Goal: Find specific page/section: Find specific page/section

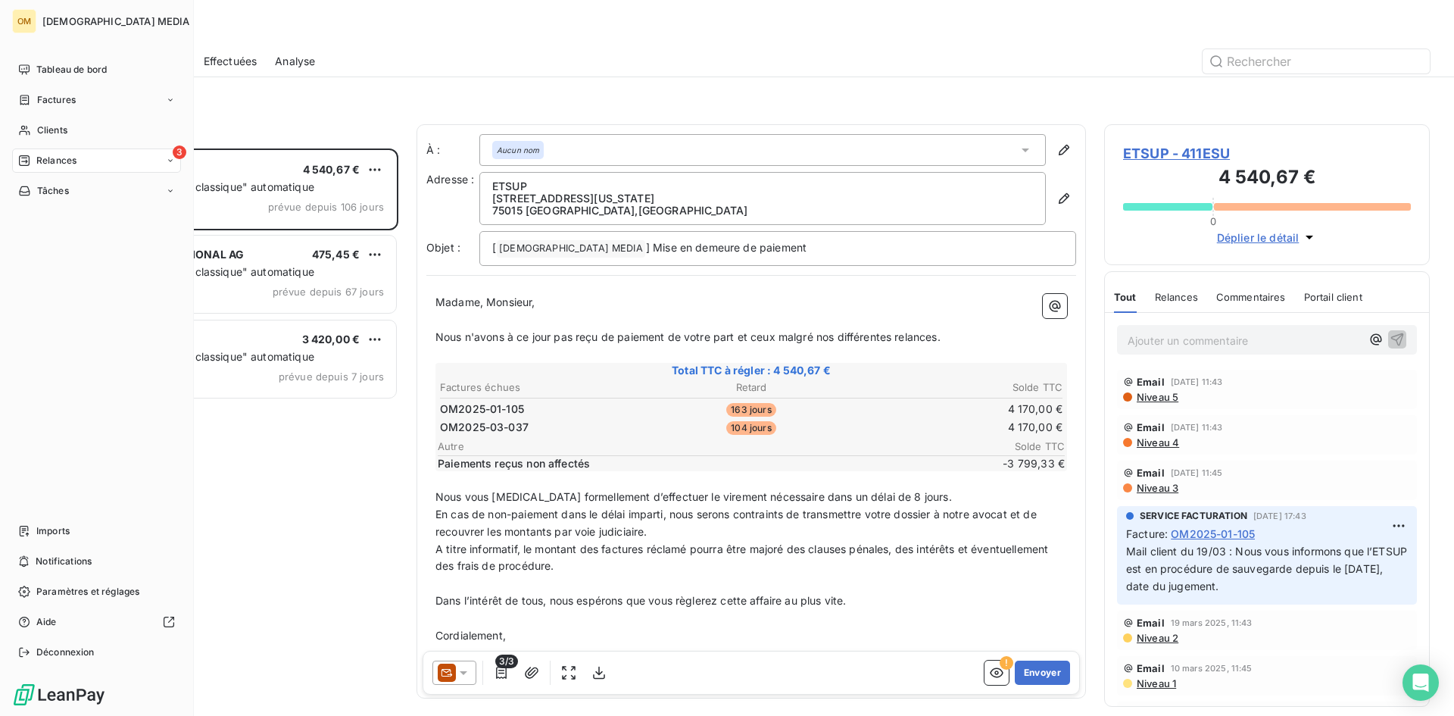
scroll to position [556, 314]
click at [47, 133] on span "Clients" at bounding box center [52, 130] width 30 height 14
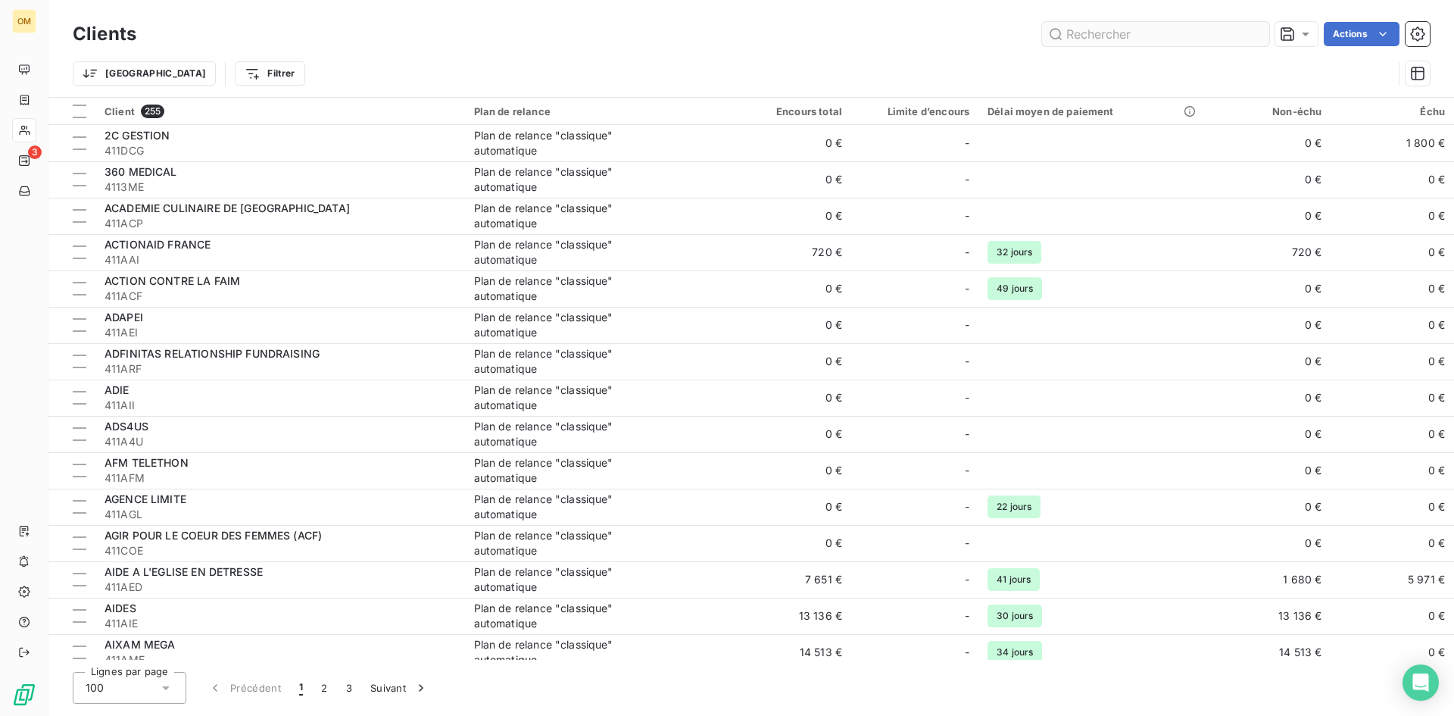
click at [1092, 42] on input "text" at bounding box center [1155, 34] width 227 height 24
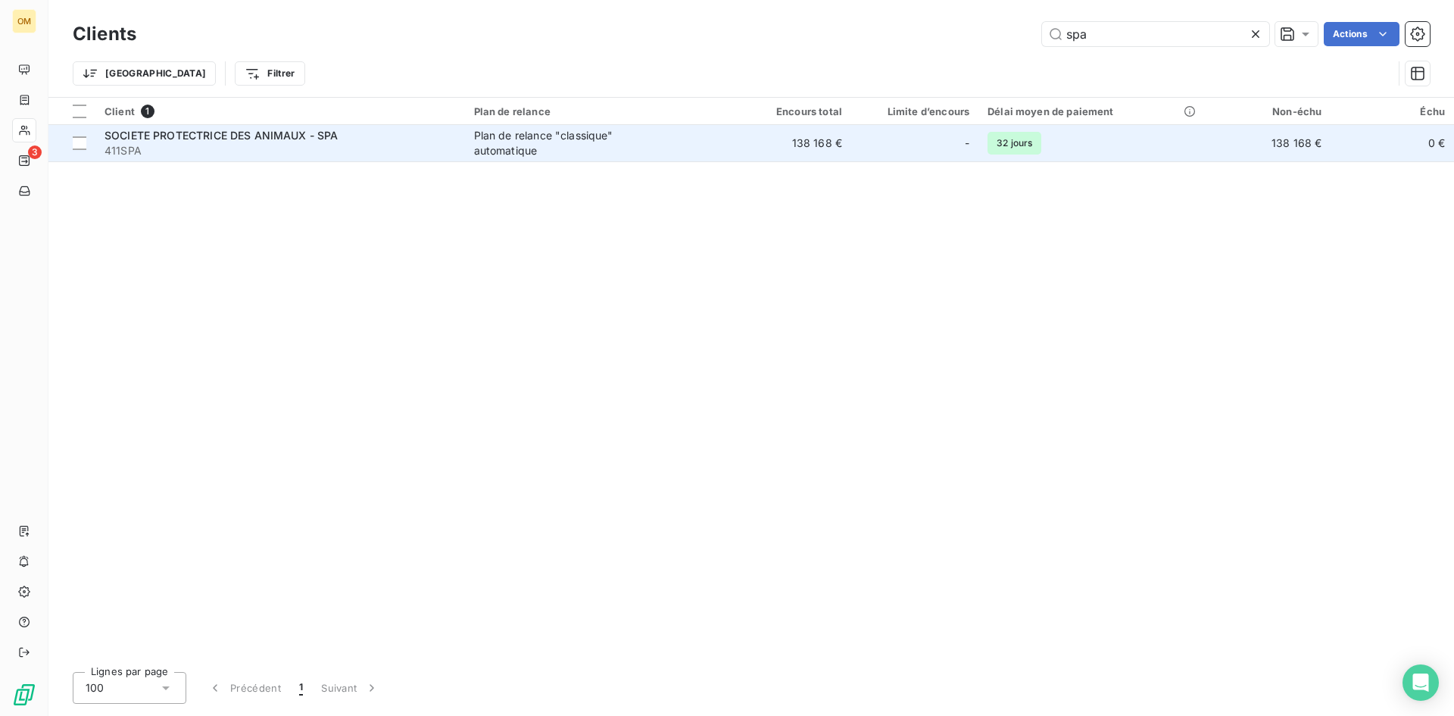
type input "spa"
click at [409, 137] on div "SOCIETE PROTECTRICE DES ANIMAUX - SPA" at bounding box center [280, 135] width 351 height 15
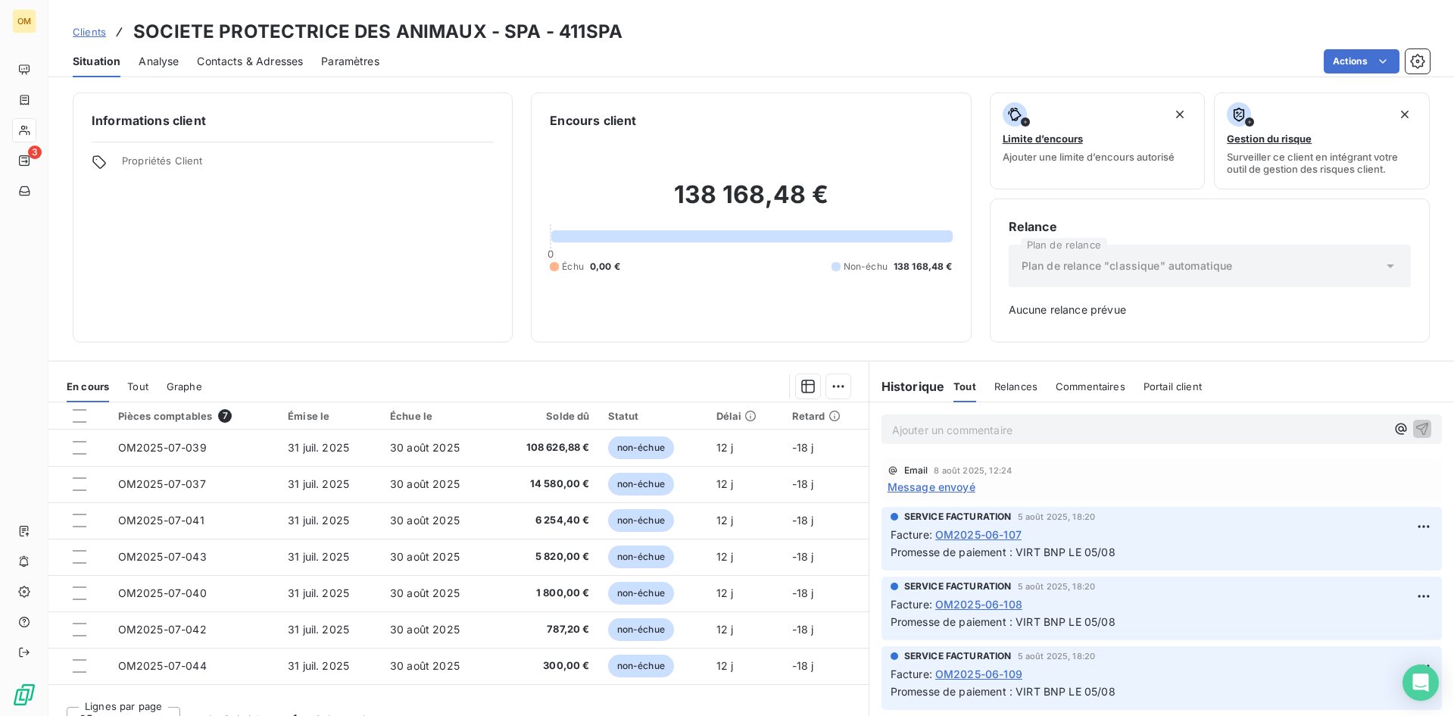
scroll to position [23, 0]
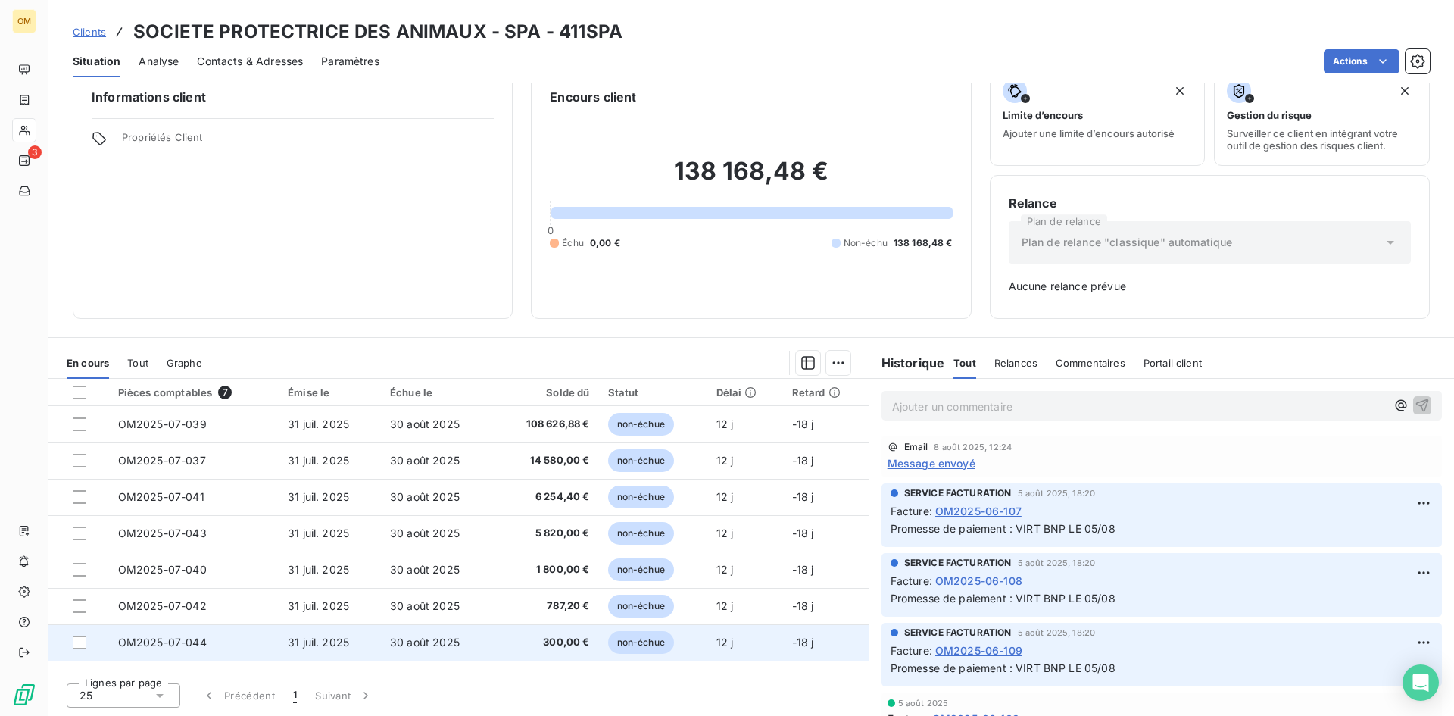
click at [570, 652] on td "300,00 €" at bounding box center [546, 642] width 105 height 36
